Goal: Information Seeking & Learning: Learn about a topic

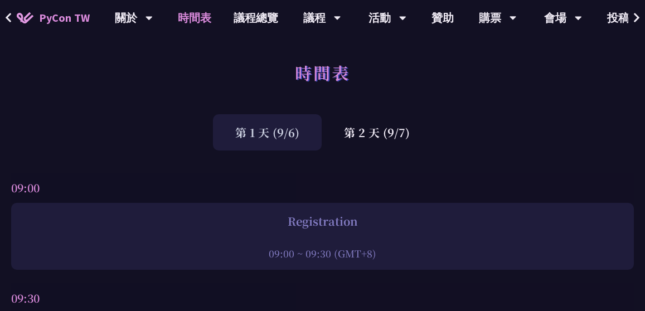
scroll to position [2, 0]
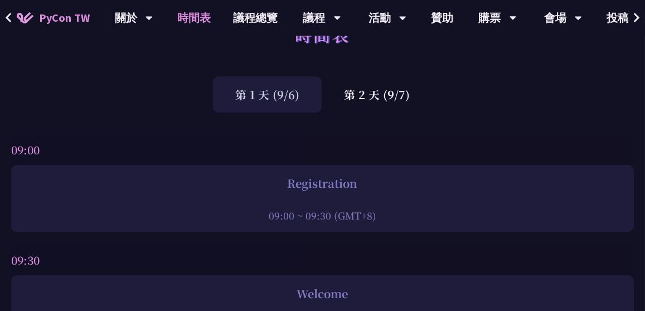
scroll to position [0, 0]
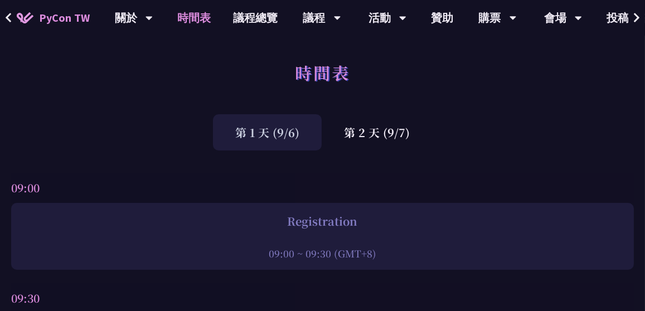
click at [385, 136] on div "第 2 天 (9/7)" at bounding box center [377, 132] width 110 height 36
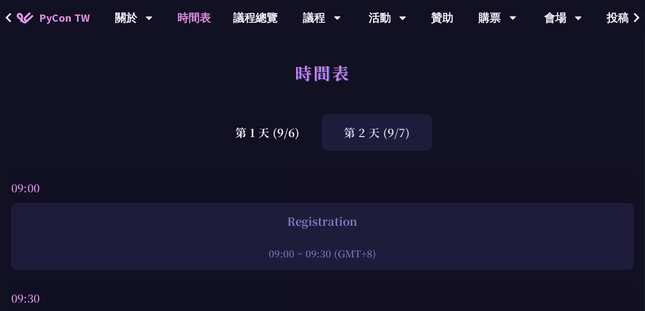
click at [386, 128] on div "第 2 天 (9/7)" at bounding box center [377, 132] width 110 height 36
click at [386, 129] on div "第 2 天 (9/7)" at bounding box center [377, 132] width 110 height 36
click at [314, 17] on div "議程" at bounding box center [322, 18] width 38 height 36
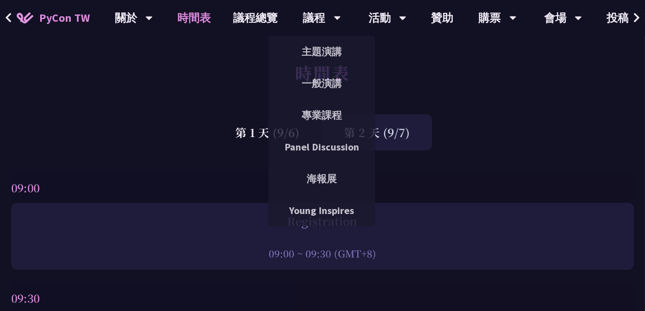
click at [572, 124] on div "第 1 天 (9/6) 第 2 天 (9/7)" at bounding box center [322, 132] width 645 height 36
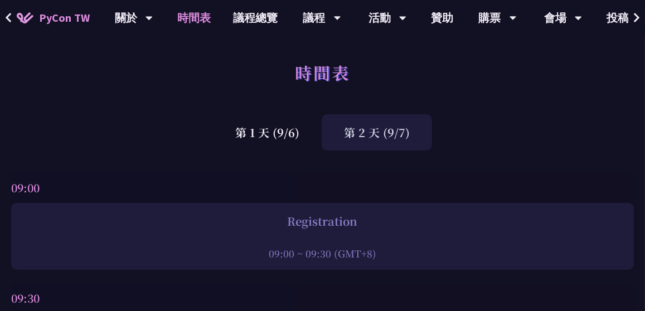
click at [258, 18] on link "議程總覽" at bounding box center [255, 18] width 67 height 36
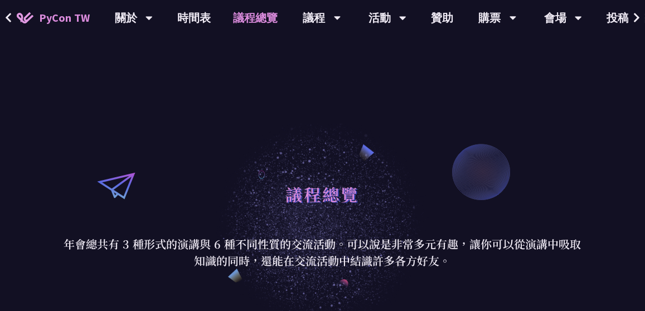
click at [186, 26] on link "時間表" at bounding box center [195, 18] width 56 height 36
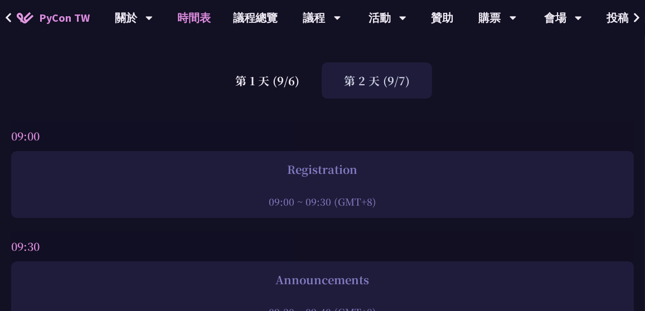
scroll to position [55, 0]
